Goal: Task Accomplishment & Management: Use online tool/utility

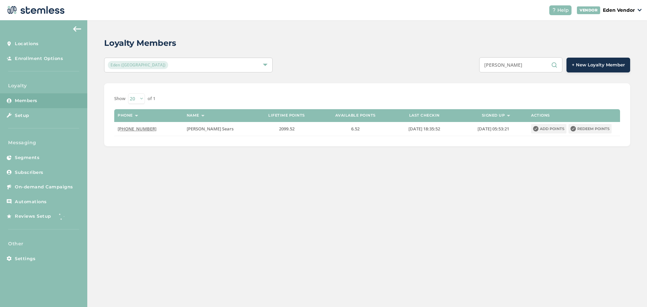
click at [435, 63] on div "[PERSON_NAME] + New Loyalty Member" at bounding box center [477, 64] width 307 height 15
type input "[PERSON_NAME]"
click at [591, 128] on button "Redeem points" at bounding box center [590, 128] width 43 height 9
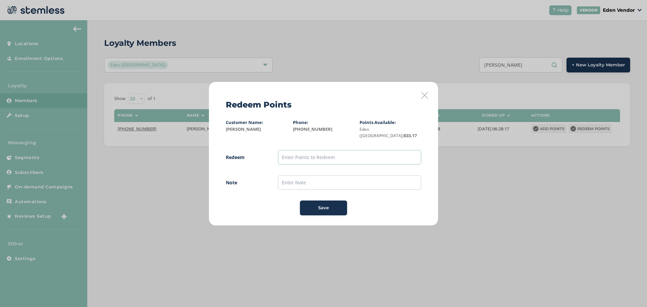
click at [301, 152] on input "text" at bounding box center [349, 157] width 143 height 14
drag, startPoint x: 368, startPoint y: 161, endPoint x: 367, endPoint y: 168, distance: 6.5
click at [368, 164] on span "Redeem 800 Note Save" at bounding box center [324, 182] width 196 height 65
type input "800"
click at [309, 175] on input "text" at bounding box center [349, 182] width 143 height 14
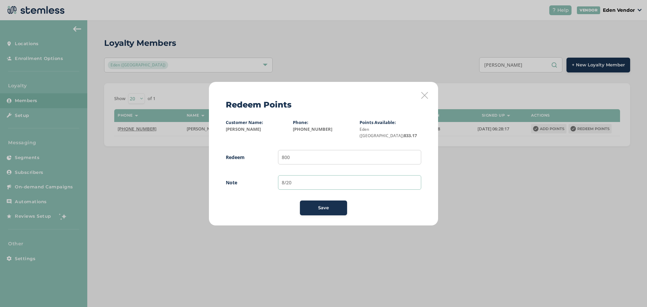
type input "8/20"
click at [314, 205] on div "Save" at bounding box center [323, 208] width 36 height 7
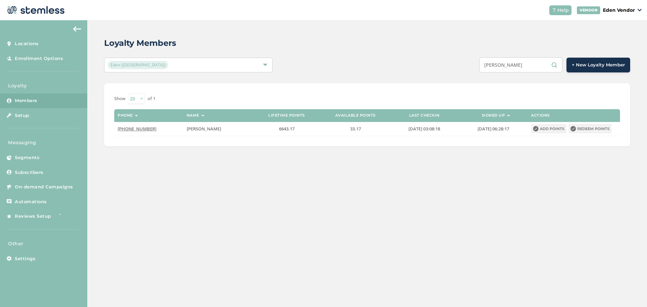
click at [527, 66] on input "[PERSON_NAME]" at bounding box center [520, 64] width 83 height 15
click at [523, 62] on input "[PERSON_NAME]" at bounding box center [520, 64] width 83 height 15
click at [513, 68] on input "[PERSON_NAME]" at bounding box center [520, 64] width 83 height 15
click at [515, 64] on input "[PERSON_NAME]" at bounding box center [520, 64] width 83 height 15
type input "b"
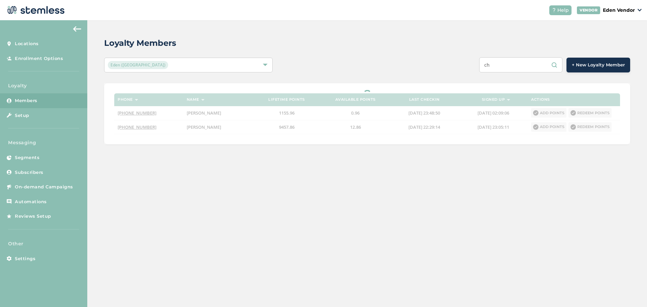
type input "c"
